Goal: Obtain resource: Download file/media

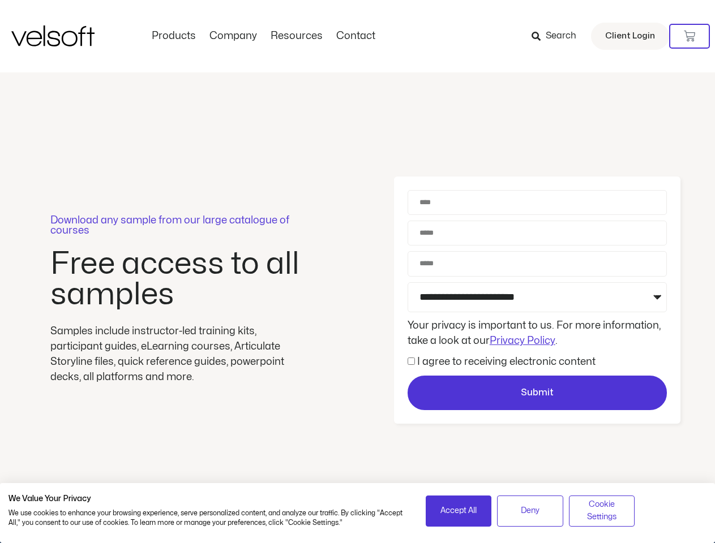
click at [357, 272] on div "Download any sample from our large catalogue of courses Free access to all samp…" at bounding box center [357, 300] width 715 height 456
click at [689, 36] on icon at bounding box center [689, 36] width 11 height 11
click at [458, 511] on span "Accept All" at bounding box center [458, 511] width 36 height 12
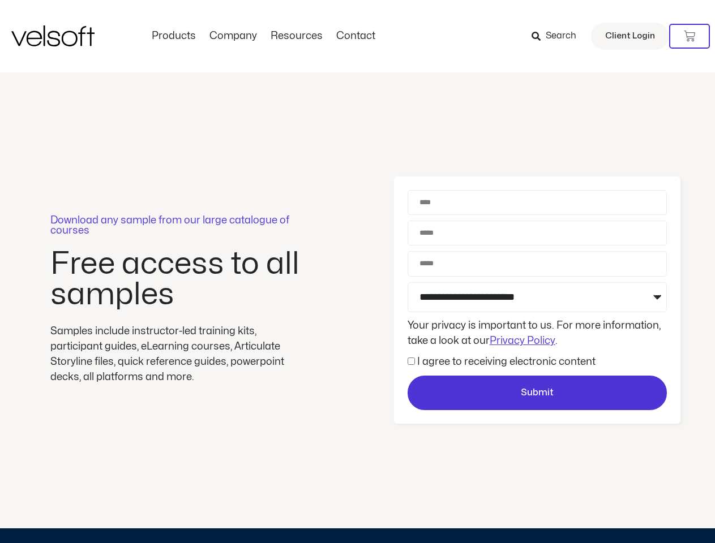
click at [530, 511] on div "Download any sample from our large catalogue of courses Free access to all samp…" at bounding box center [357, 300] width 715 height 456
click at [601, 511] on div "Download any sample from our large catalogue of courses Free access to all samp…" at bounding box center [357, 300] width 715 height 456
